Goal: Find specific page/section: Find specific page/section

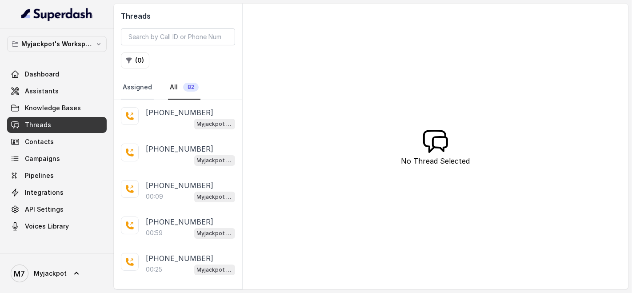
click at [151, 84] on link "Assigned" at bounding box center [137, 88] width 33 height 24
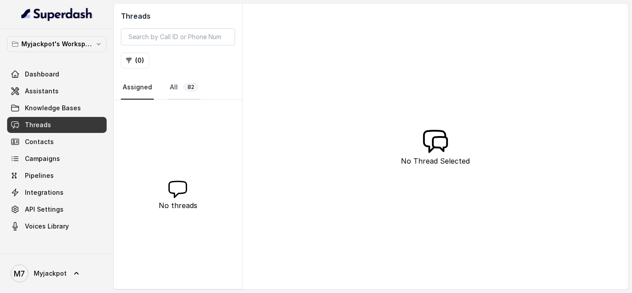
click at [182, 83] on link "All 82" at bounding box center [184, 88] width 32 height 24
